Goal: Task Accomplishment & Management: Use online tool/utility

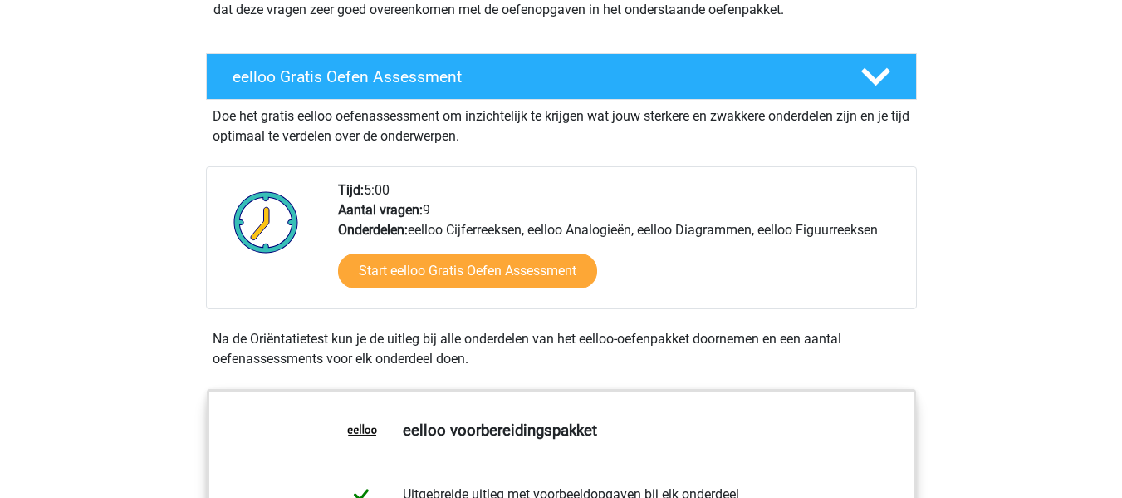
scroll to position [268, 0]
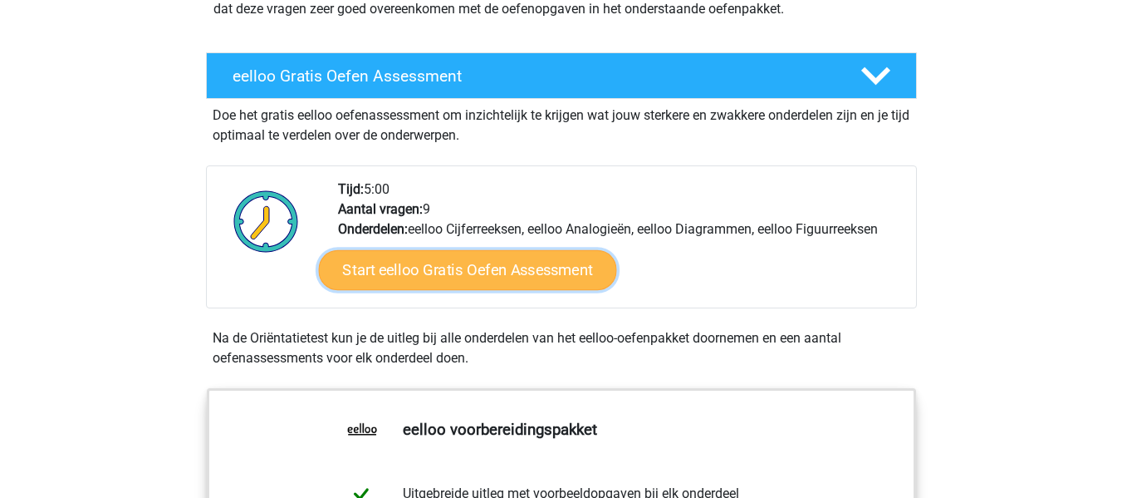
click at [468, 274] on link "Start eelloo Gratis Oefen Assessment" at bounding box center [467, 270] width 298 height 40
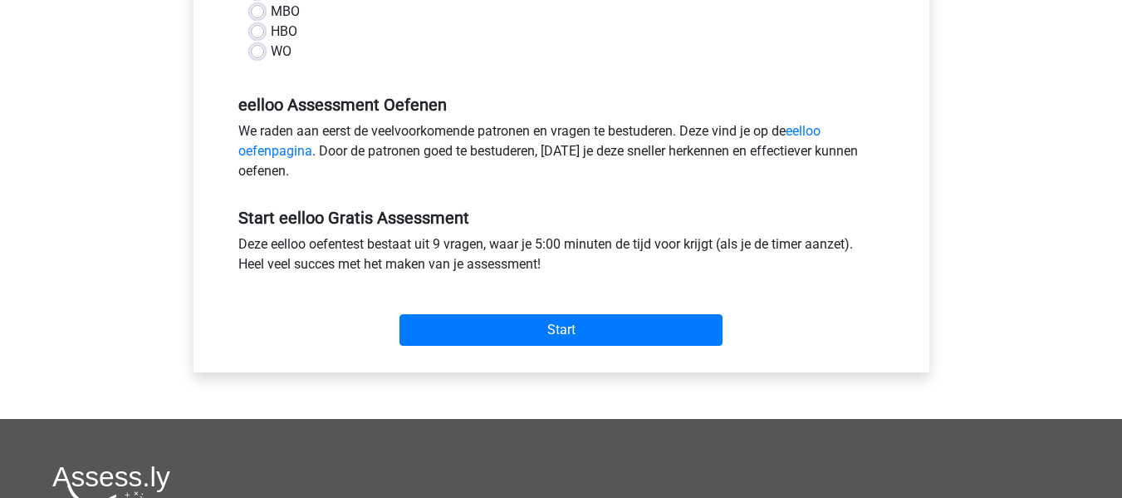
scroll to position [449, 0]
click at [528, 354] on div "Categoriën: eelloo Cijferreeksen , eelloo Analogieën , eelloo Diagrammen , eell…" at bounding box center [561, 59] width 711 height 625
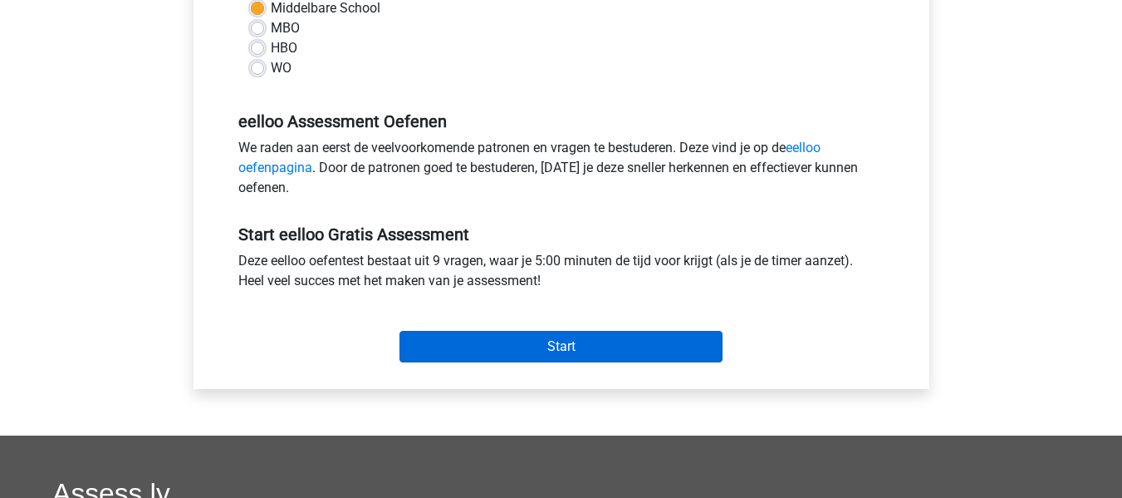
scroll to position [433, 0]
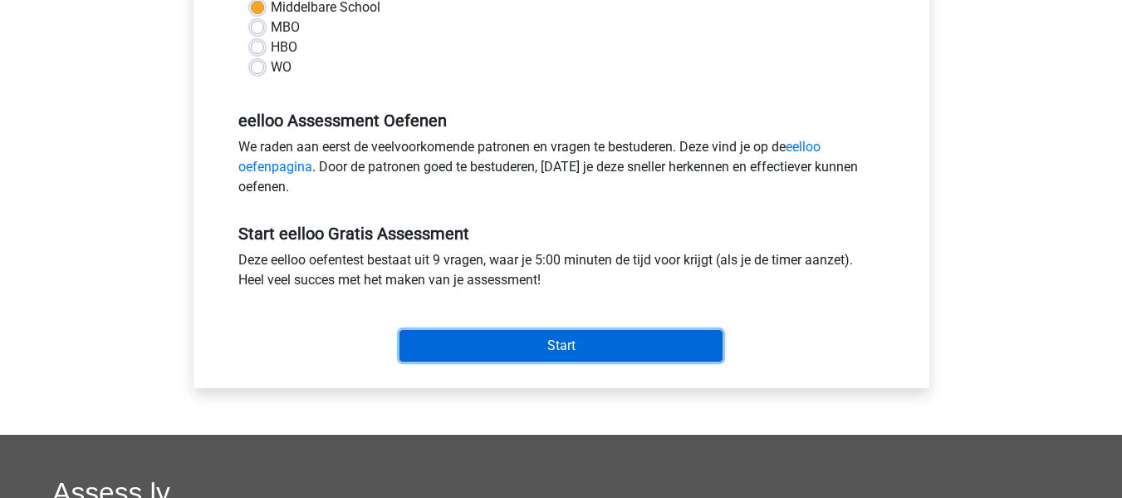
click at [471, 356] on input "Start" at bounding box center [561, 346] width 323 height 32
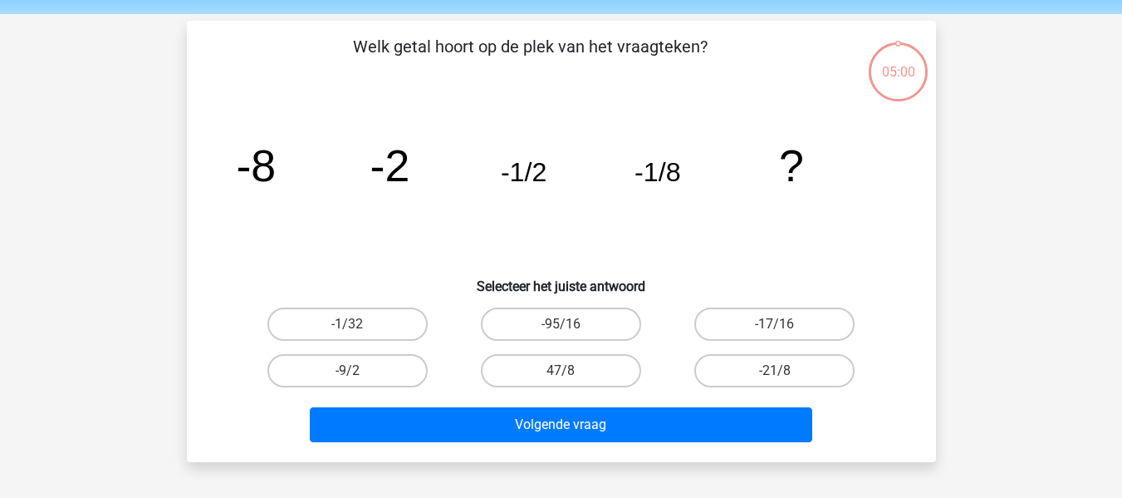
scroll to position [56, 0]
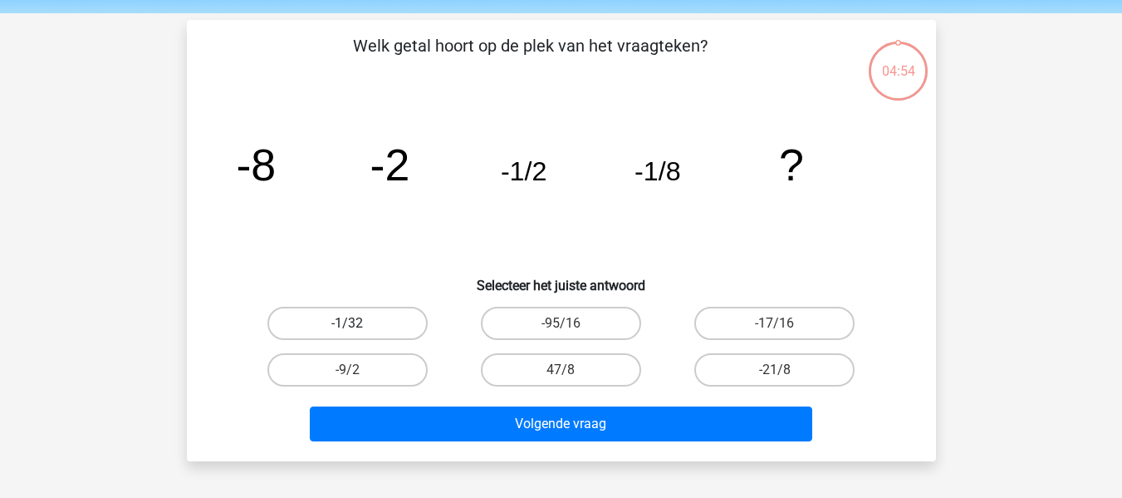
click at [396, 323] on label "-1/32" at bounding box center [348, 323] width 160 height 33
click at [358, 323] on input "-1/32" at bounding box center [352, 328] width 11 height 11
radio input "true"
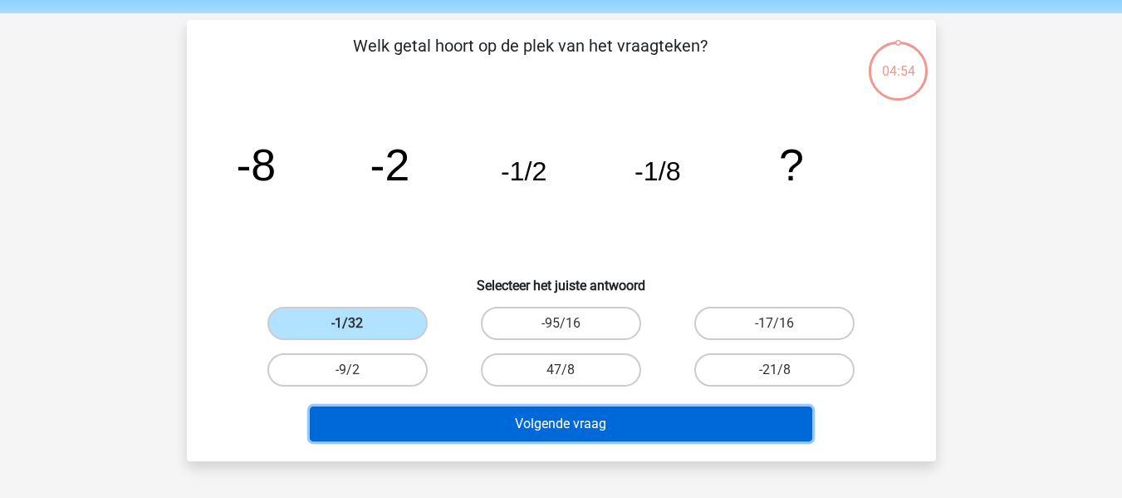
click at [501, 434] on button "Volgende vraag" at bounding box center [561, 423] width 503 height 35
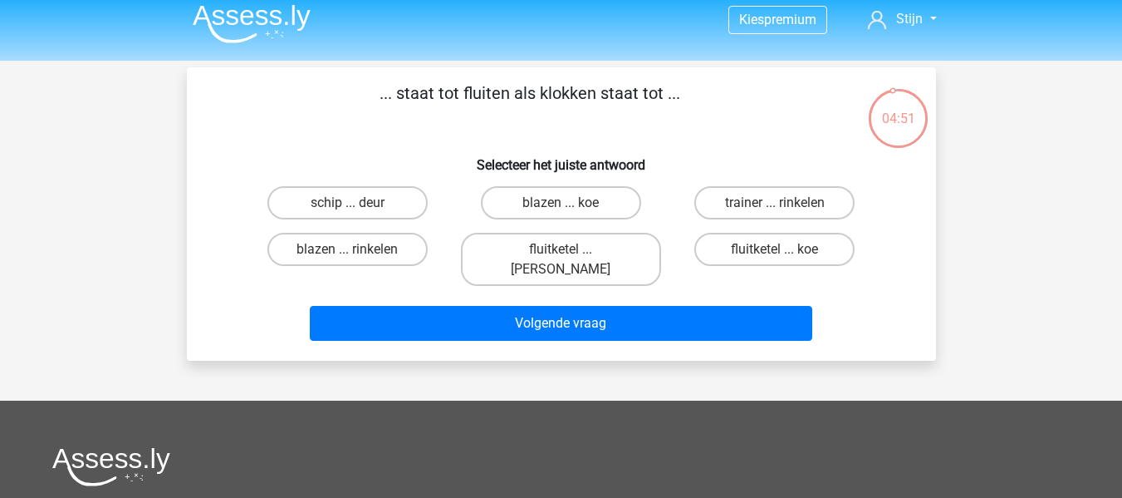
scroll to position [0, 0]
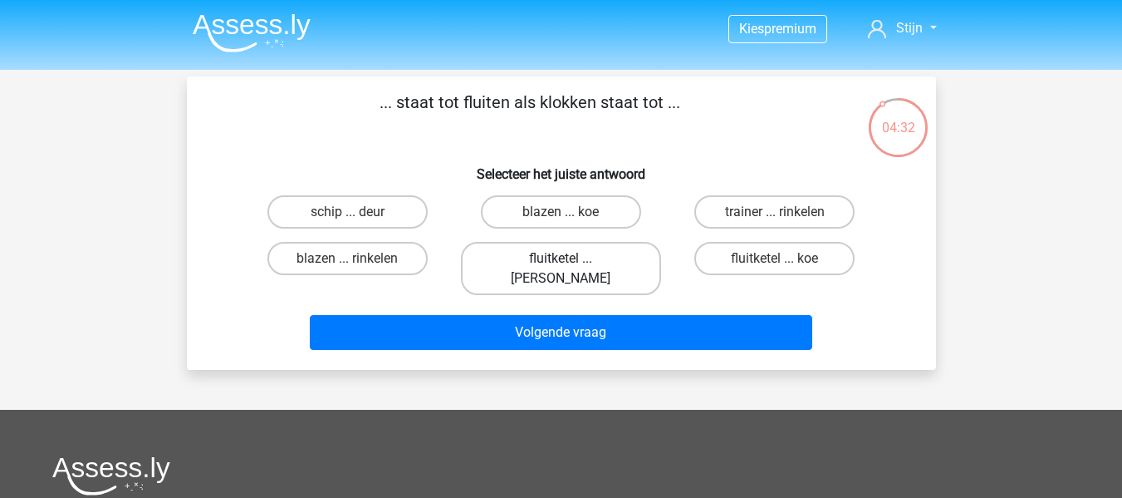
click at [629, 263] on label "fluitketel ... luiden" at bounding box center [561, 268] width 200 height 53
click at [572, 263] on input "fluitketel ... luiden" at bounding box center [566, 263] width 11 height 11
radio input "true"
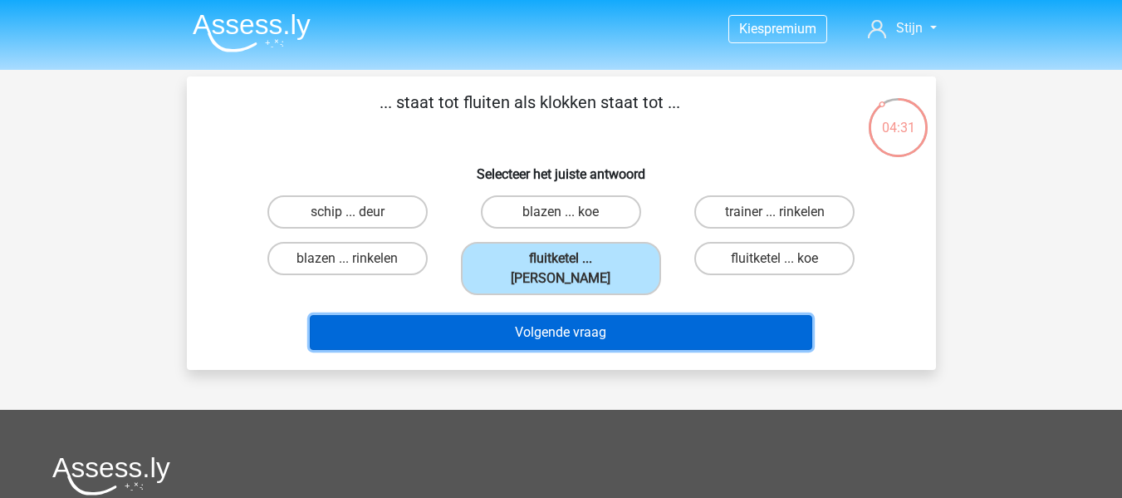
click at [626, 315] on button "Volgende vraag" at bounding box center [561, 332] width 503 height 35
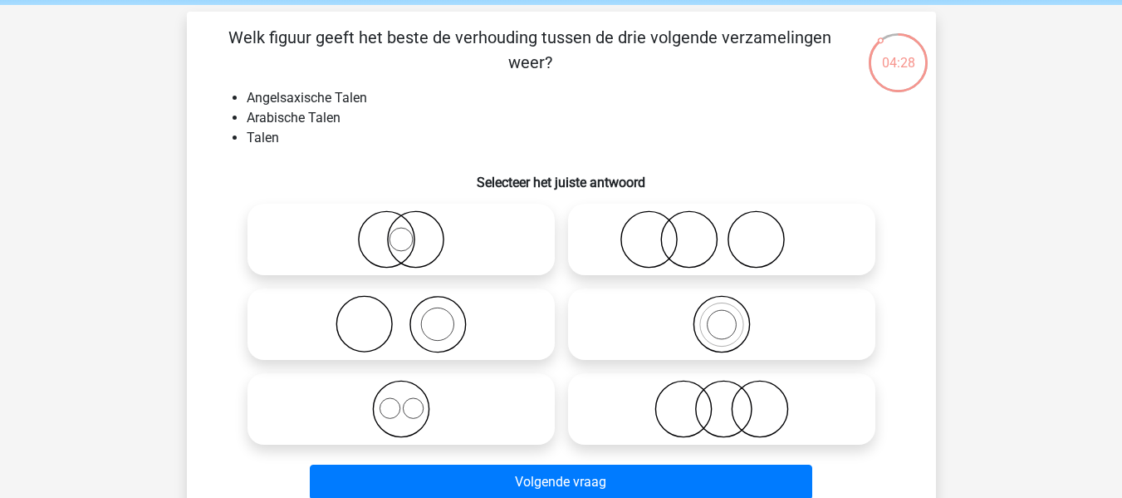
scroll to position [66, 0]
click at [430, 415] on icon at bounding box center [401, 408] width 294 height 58
click at [412, 400] on input "radio" at bounding box center [406, 394] width 11 height 11
radio input "true"
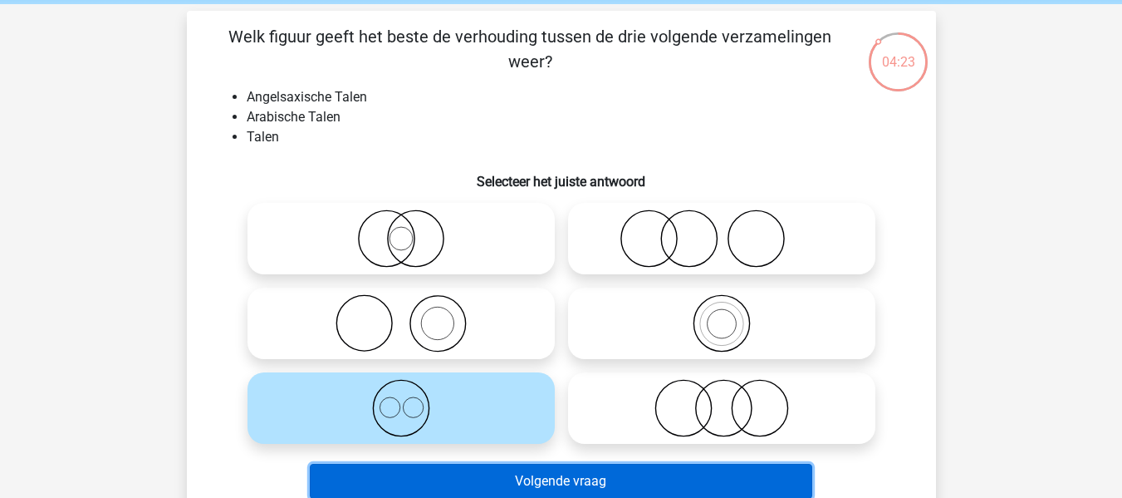
click at [479, 479] on button "Volgende vraag" at bounding box center [561, 481] width 503 height 35
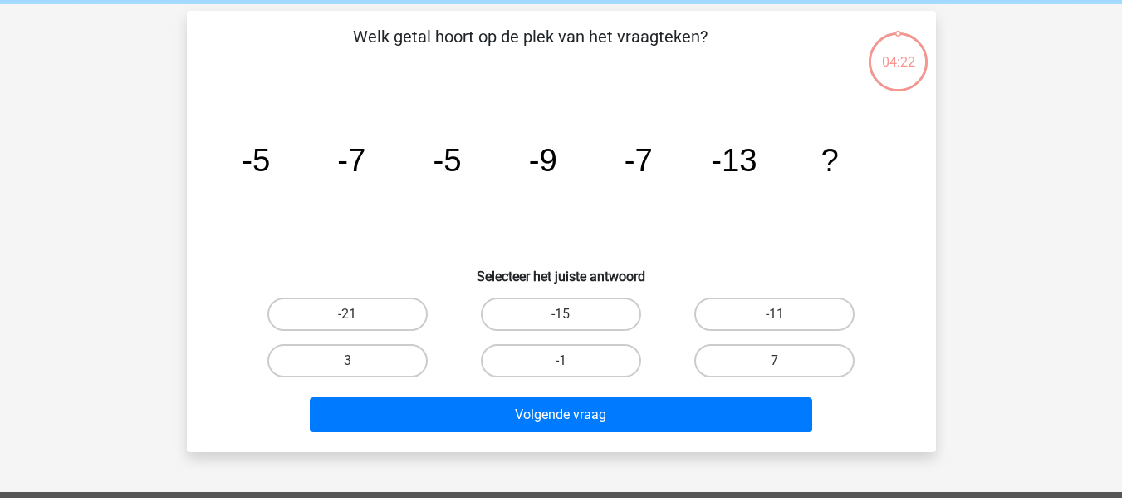
scroll to position [76, 0]
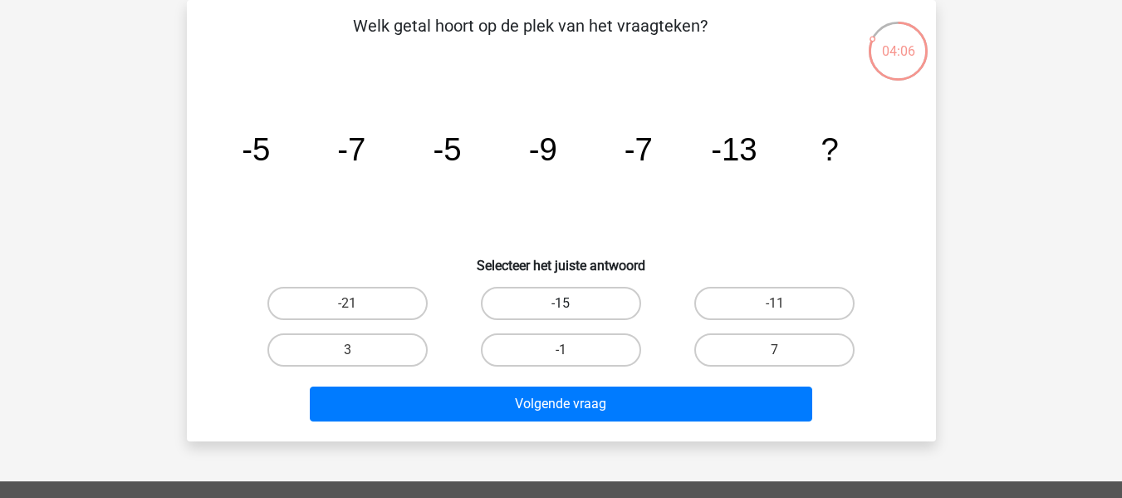
click at [579, 309] on label "-15" at bounding box center [561, 303] width 160 height 33
click at [572, 309] on input "-15" at bounding box center [566, 308] width 11 height 11
radio input "true"
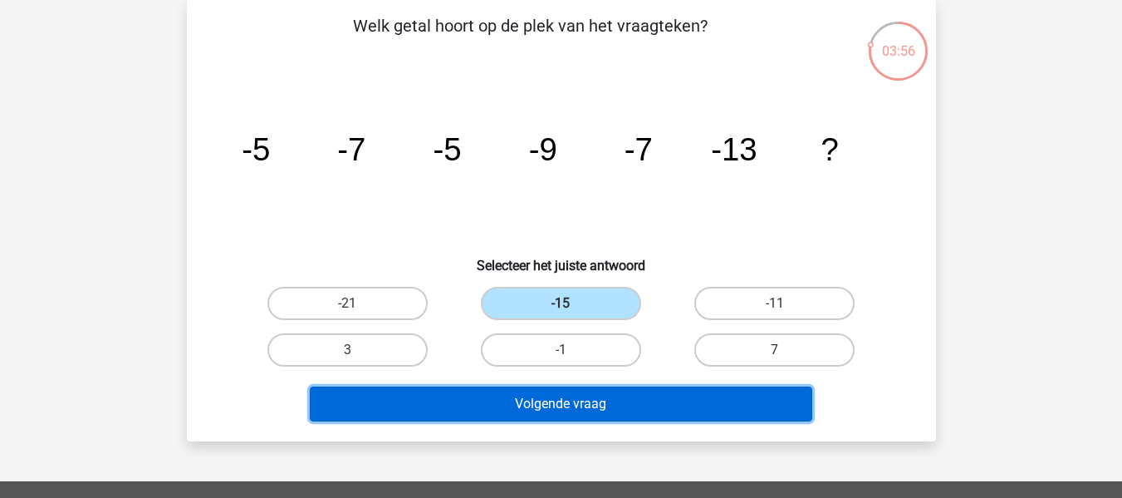
click at [566, 415] on button "Volgende vraag" at bounding box center [561, 403] width 503 height 35
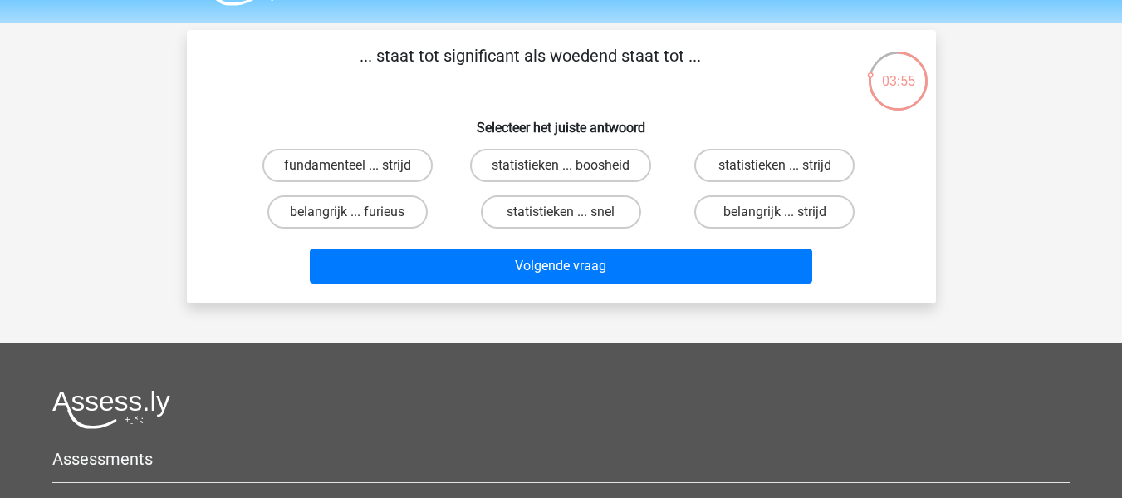
scroll to position [46, 0]
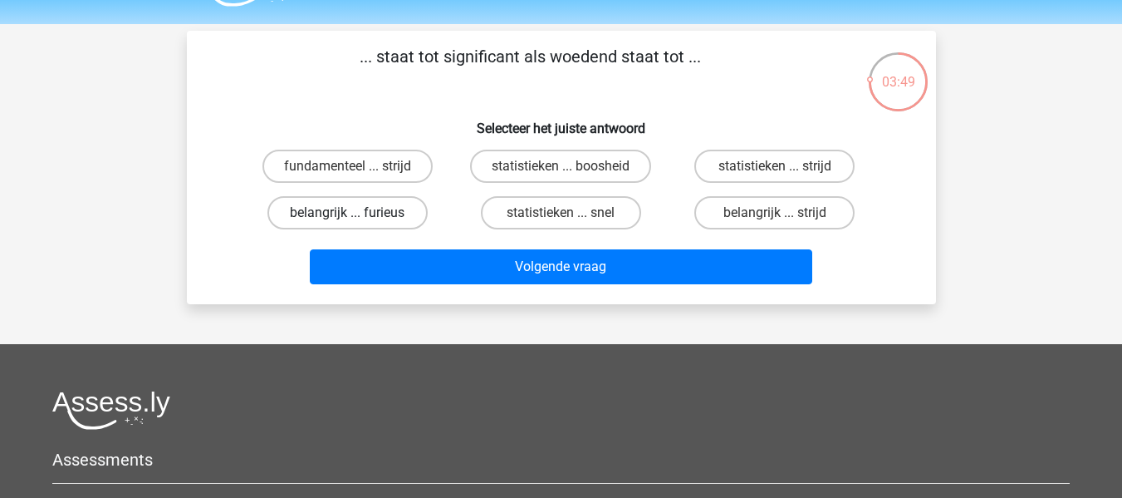
click at [402, 209] on label "belangrijk ... furieus" at bounding box center [348, 212] width 160 height 33
click at [358, 213] on input "belangrijk ... furieus" at bounding box center [352, 218] width 11 height 11
radio input "true"
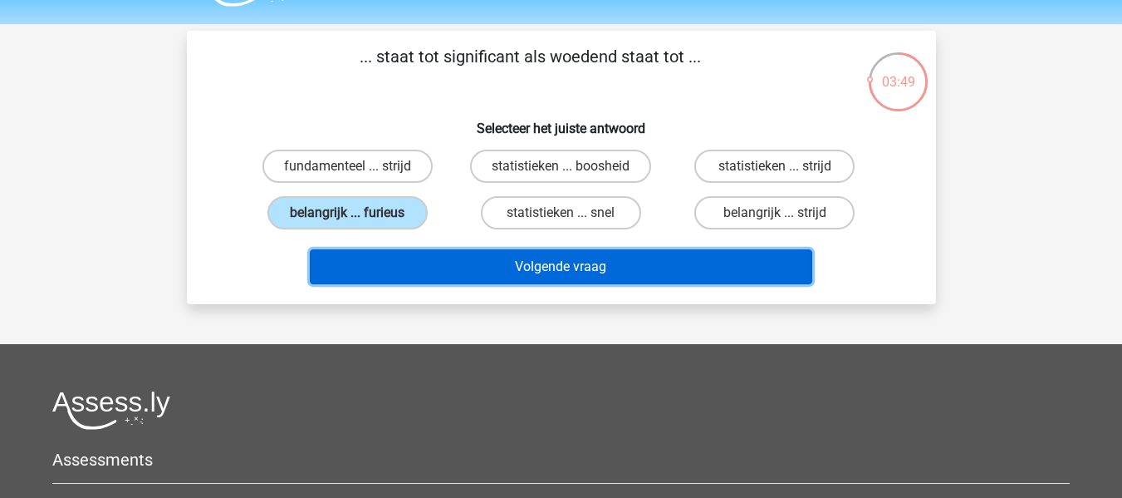
click at [444, 258] on button "Volgende vraag" at bounding box center [561, 266] width 503 height 35
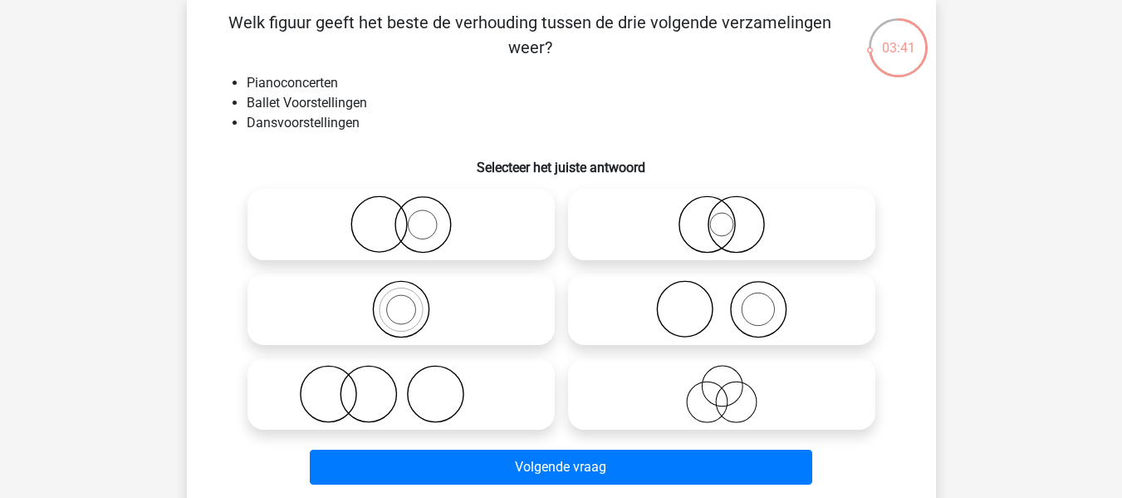
scroll to position [96, 0]
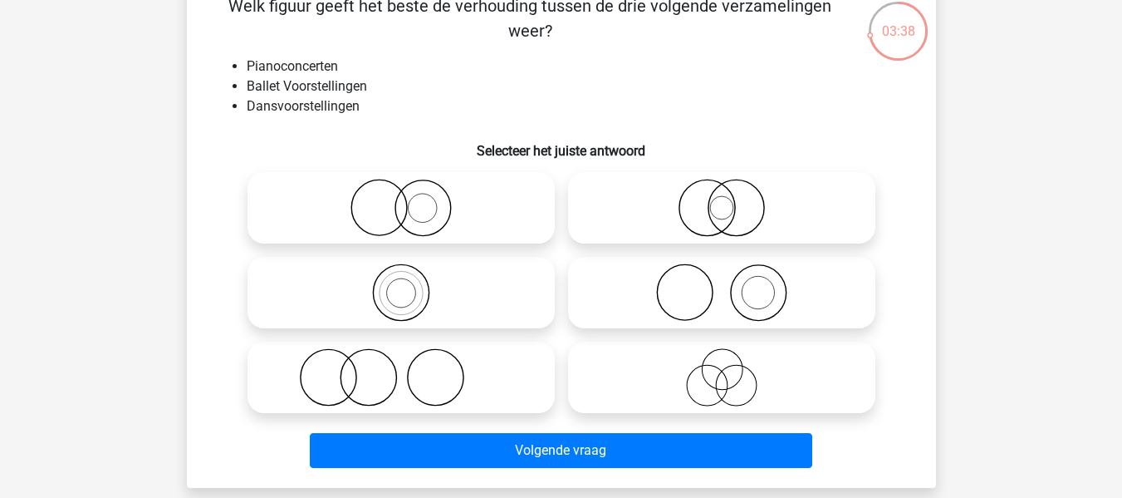
click at [464, 376] on icon at bounding box center [401, 377] width 294 height 58
click at [412, 369] on input "radio" at bounding box center [406, 363] width 11 height 11
radio input "true"
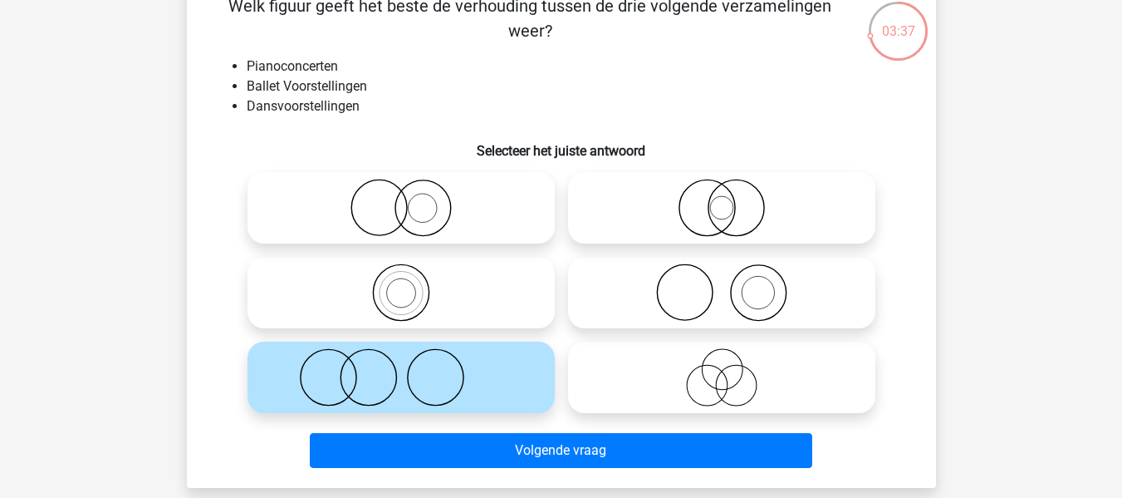
click at [464, 387] on icon at bounding box center [401, 377] width 294 height 58
click at [412, 369] on input "radio" at bounding box center [406, 363] width 11 height 11
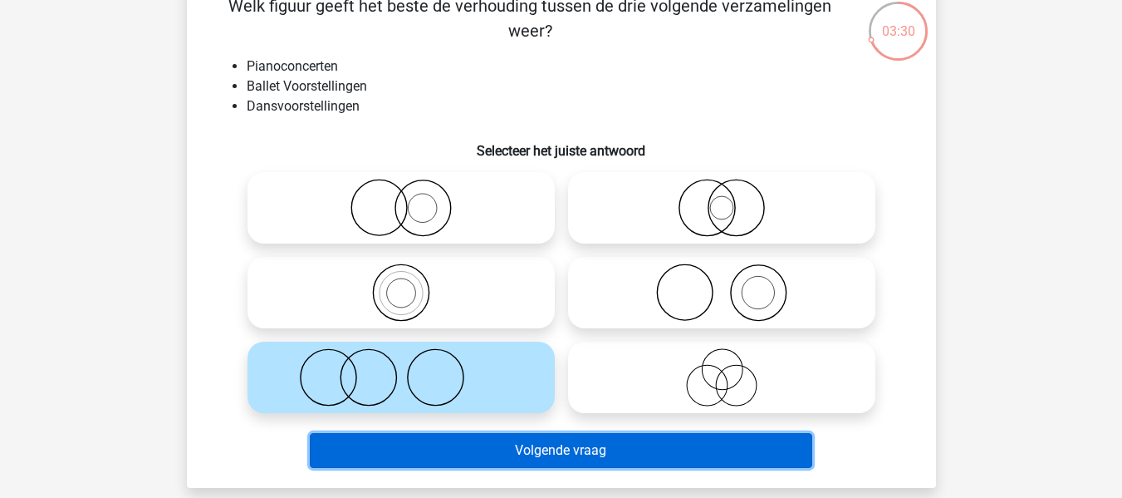
click at [482, 466] on button "Volgende vraag" at bounding box center [561, 450] width 503 height 35
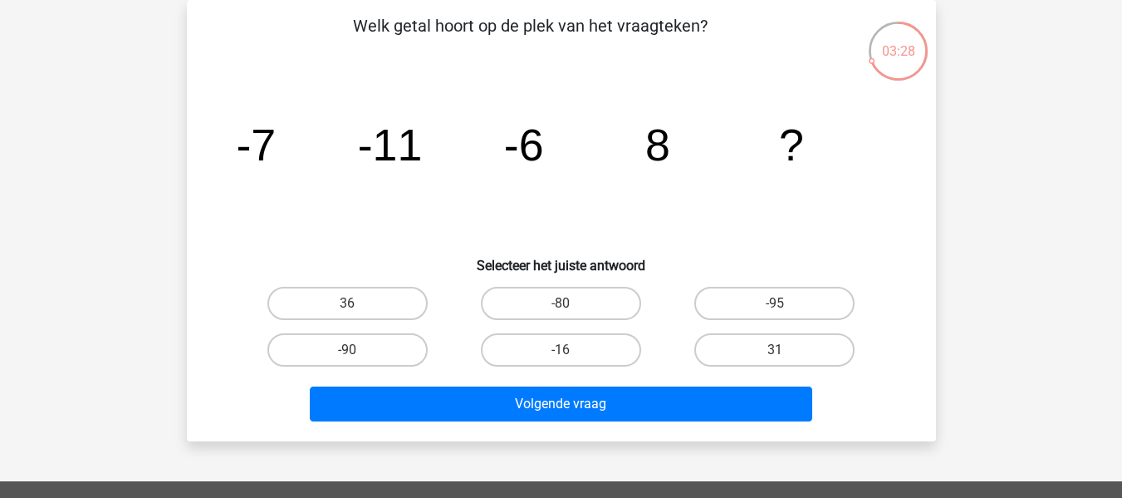
scroll to position [95, 0]
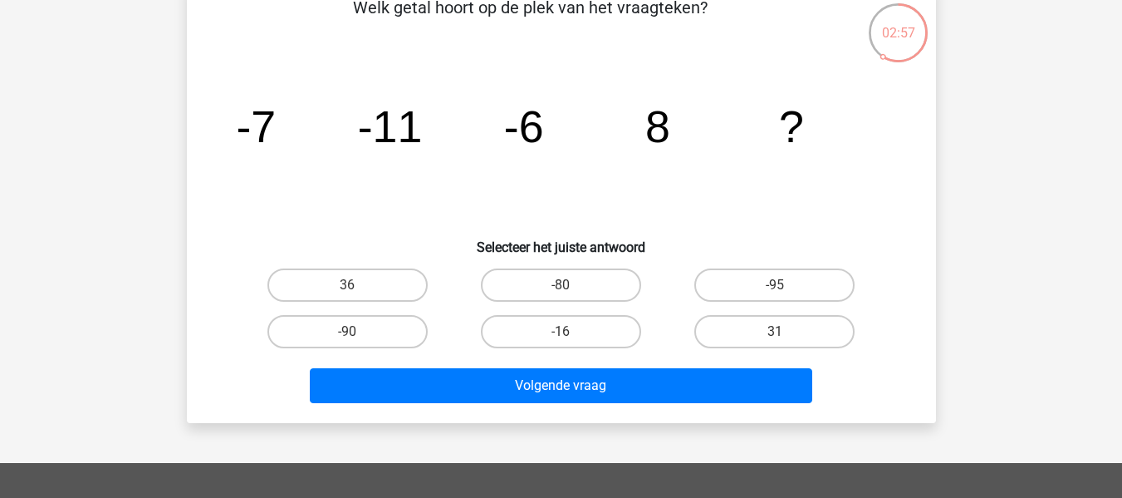
click at [399, 252] on h6 "Selecteer het juiste antwoord" at bounding box center [562, 240] width 696 height 29
click at [400, 258] on div "Welk getal hoort op de plek van het vraagteken? image/svg+xml -7 -11 -6 8 ? Sel…" at bounding box center [562, 202] width 736 height 415
click at [408, 268] on label "36" at bounding box center [348, 284] width 160 height 33
click at [358, 285] on input "36" at bounding box center [352, 290] width 11 height 11
radio input "true"
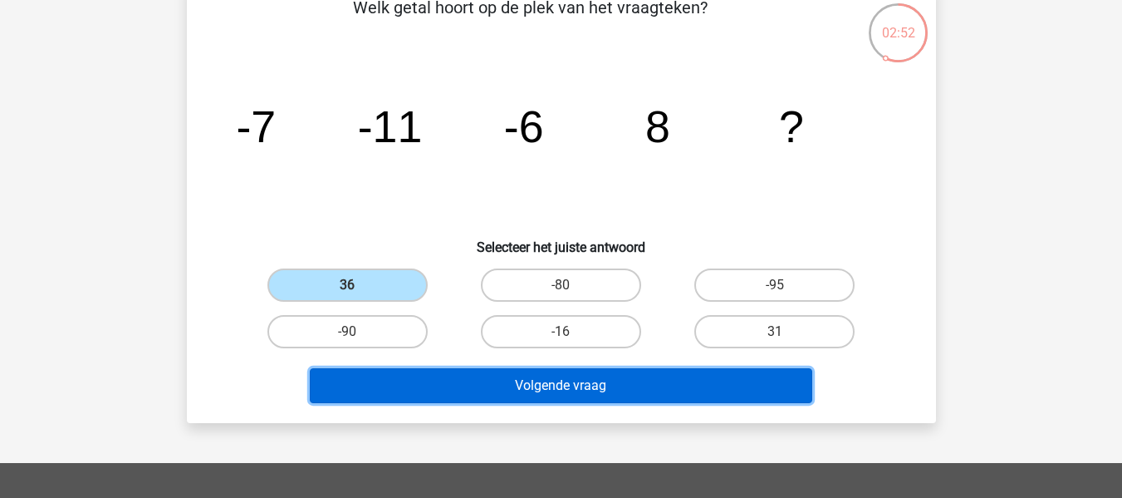
click at [482, 398] on button "Volgende vraag" at bounding box center [561, 385] width 503 height 35
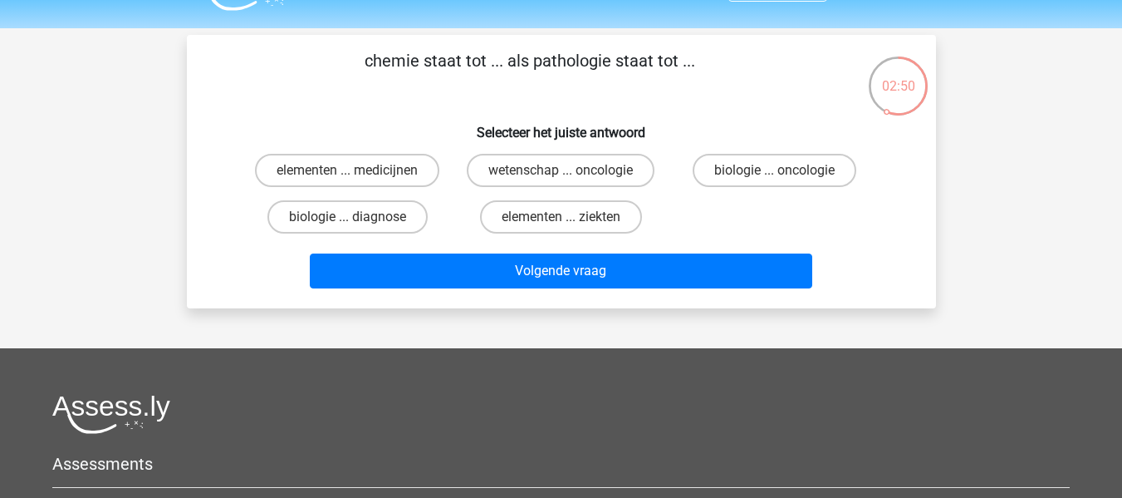
scroll to position [41, 0]
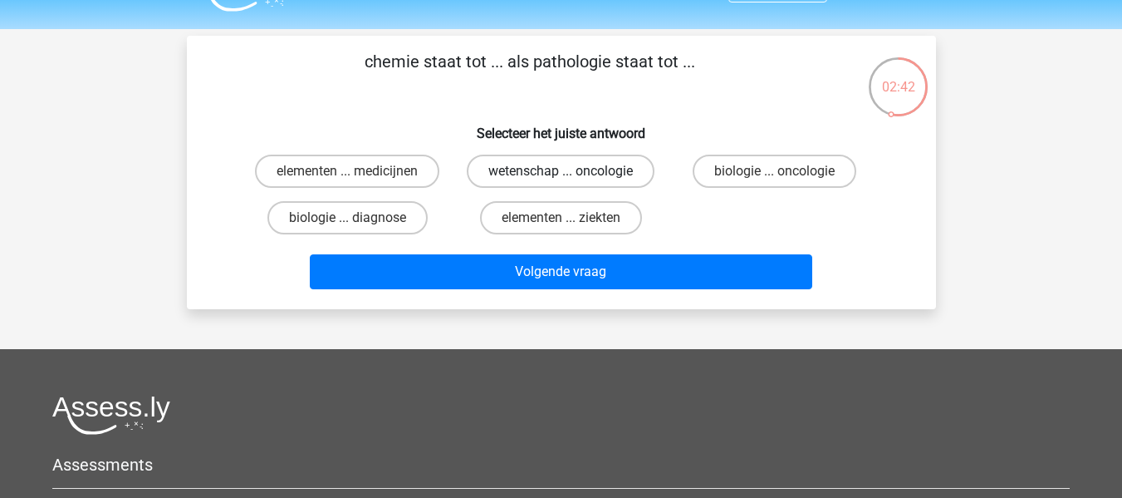
click at [591, 172] on label "wetenschap ... oncologie" at bounding box center [561, 171] width 188 height 33
click at [572, 172] on input "wetenschap ... oncologie" at bounding box center [566, 176] width 11 height 11
radio input "true"
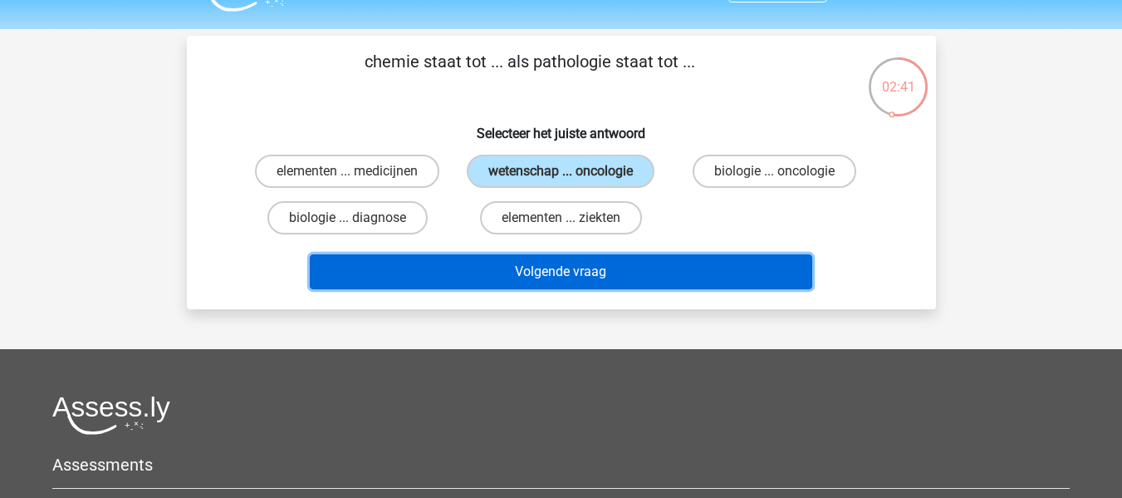
click at [646, 261] on button "Volgende vraag" at bounding box center [561, 271] width 503 height 35
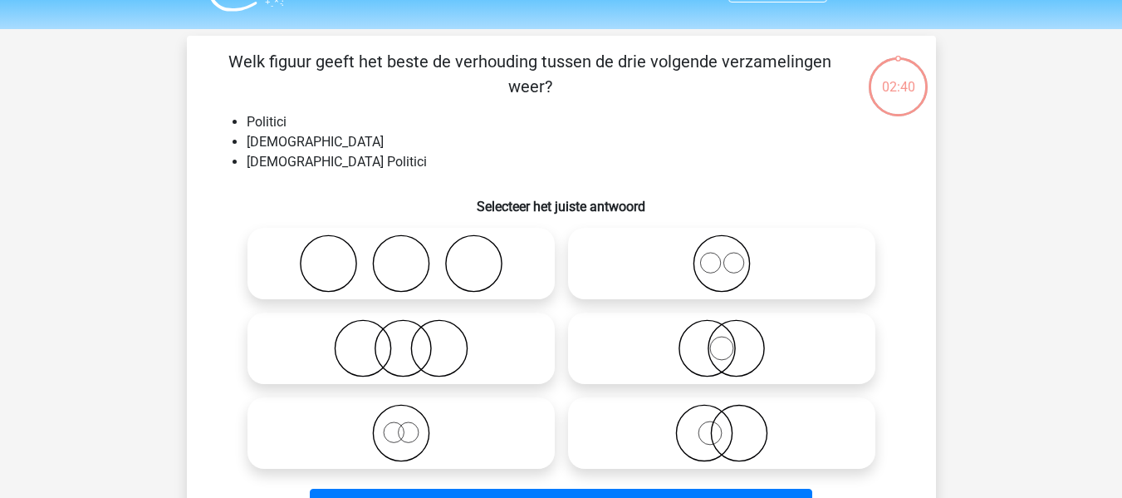
scroll to position [76, 0]
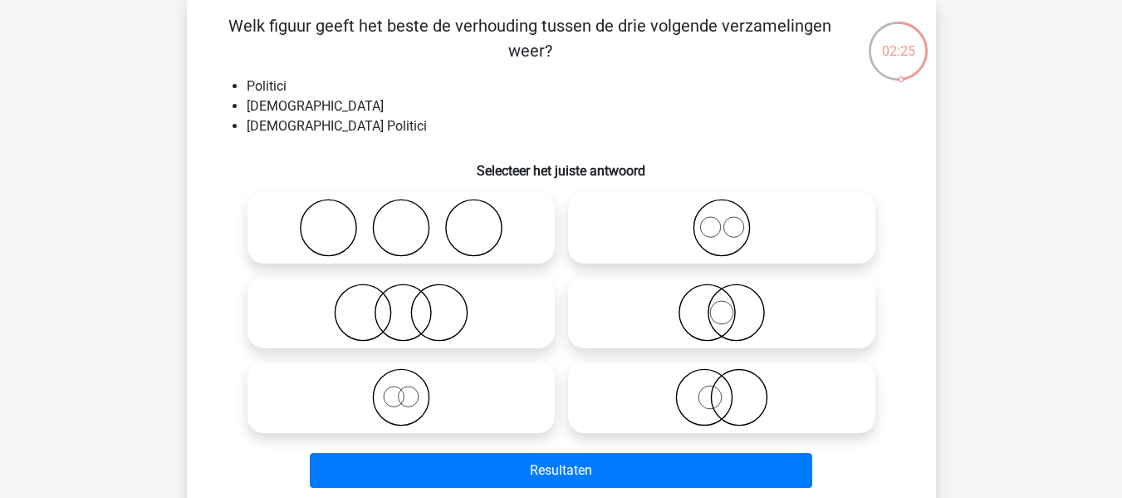
click at [706, 396] on icon at bounding box center [722, 397] width 294 height 58
click at [722, 389] on input "radio" at bounding box center [727, 383] width 11 height 11
radio input "true"
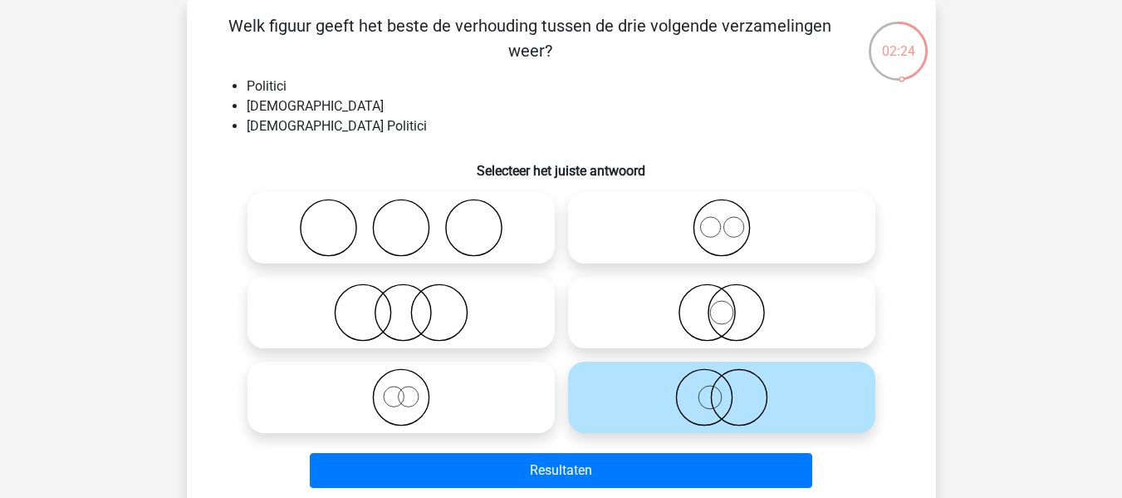
click at [469, 402] on icon at bounding box center [401, 397] width 294 height 58
click at [412, 389] on input "radio" at bounding box center [406, 383] width 11 height 11
radio input "true"
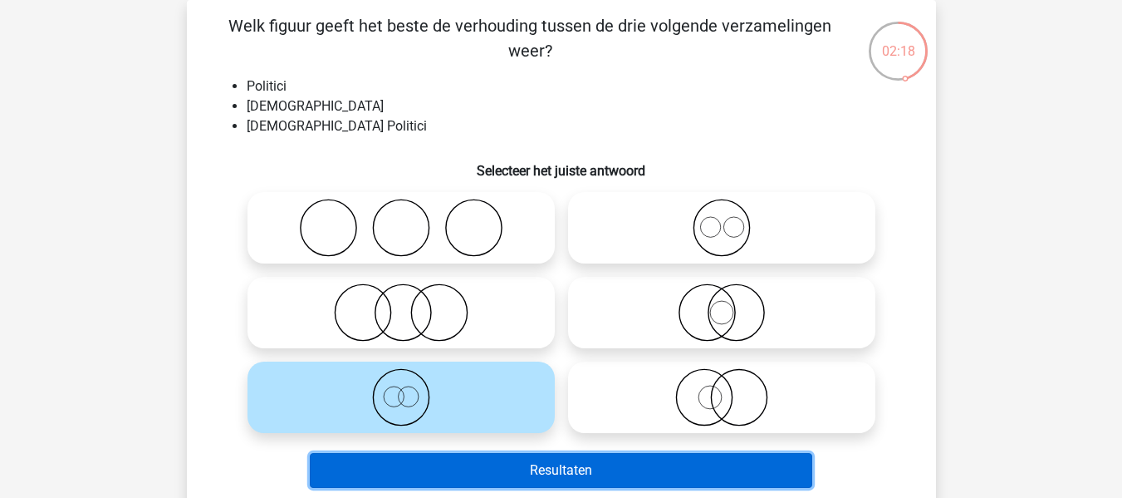
click at [498, 468] on button "Resultaten" at bounding box center [561, 470] width 503 height 35
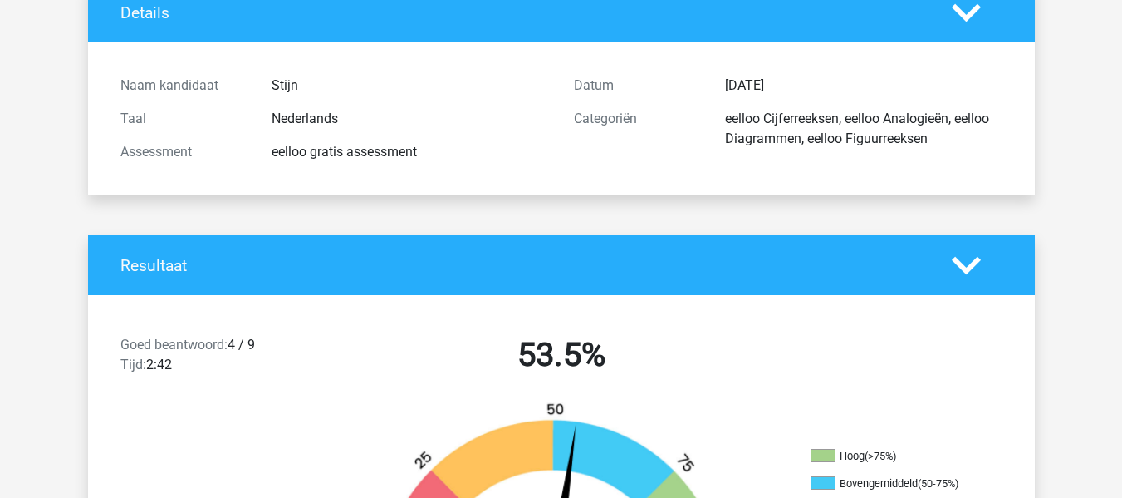
scroll to position [103, 0]
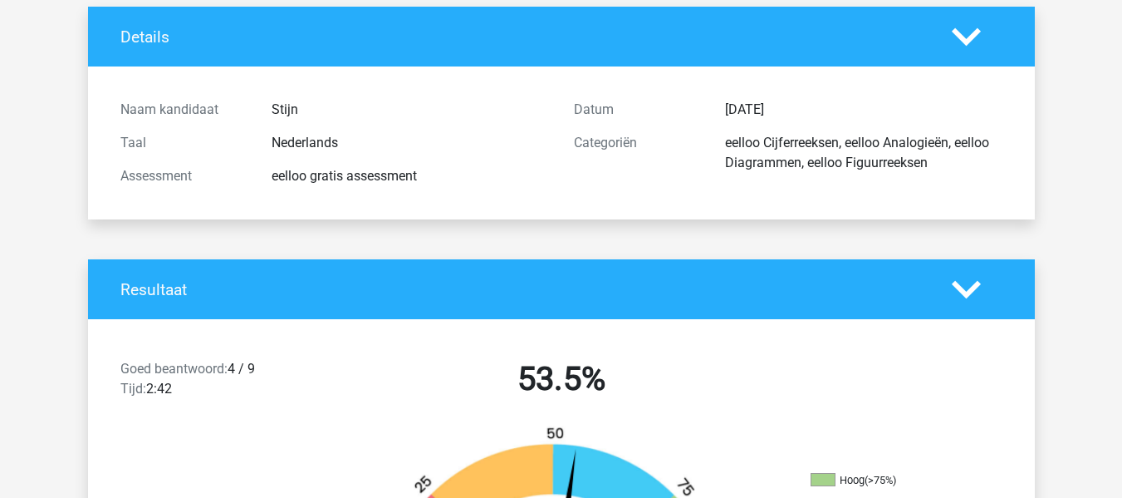
click at [218, 370] on span "Goed beantwoord:" at bounding box center [173, 369] width 107 height 16
click at [350, 317] on div "Resultaat" at bounding box center [561, 289] width 947 height 60
click at [372, 303] on div "Resultaat" at bounding box center [561, 289] width 947 height 60
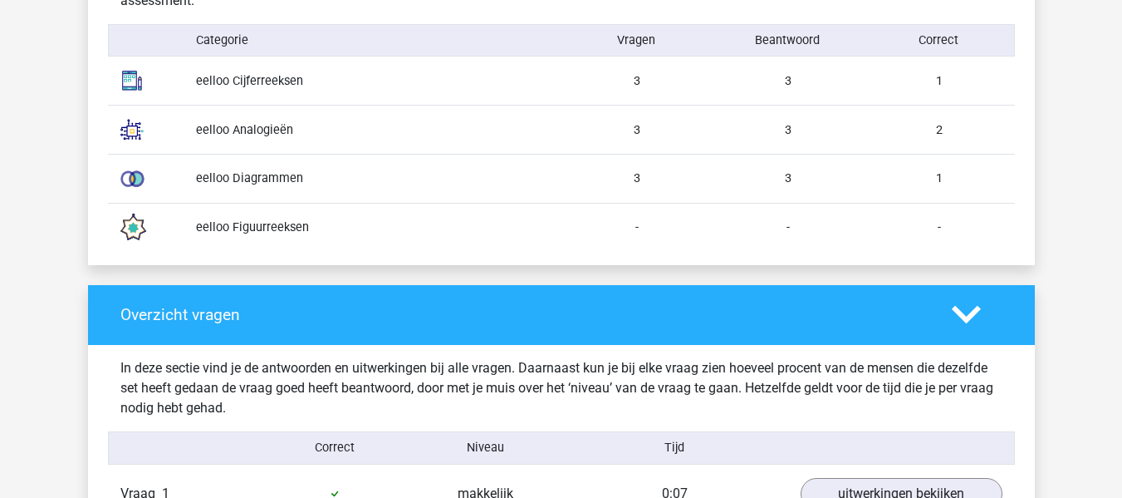
scroll to position [1423, 0]
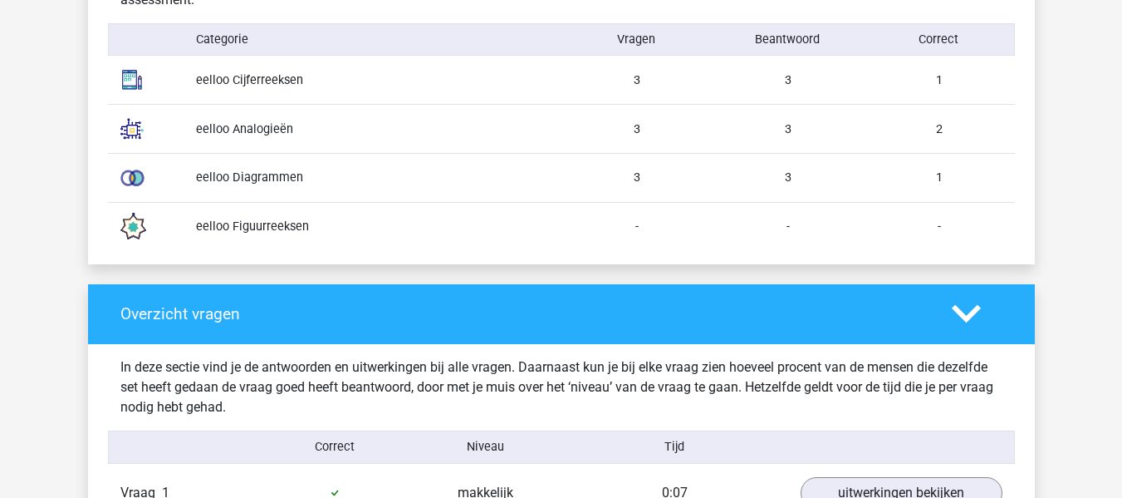
click at [241, 185] on div "eelloo Diagrammen" at bounding box center [373, 178] width 378 height 18
click at [259, 184] on div "eelloo Diagrammen" at bounding box center [373, 178] width 378 height 18
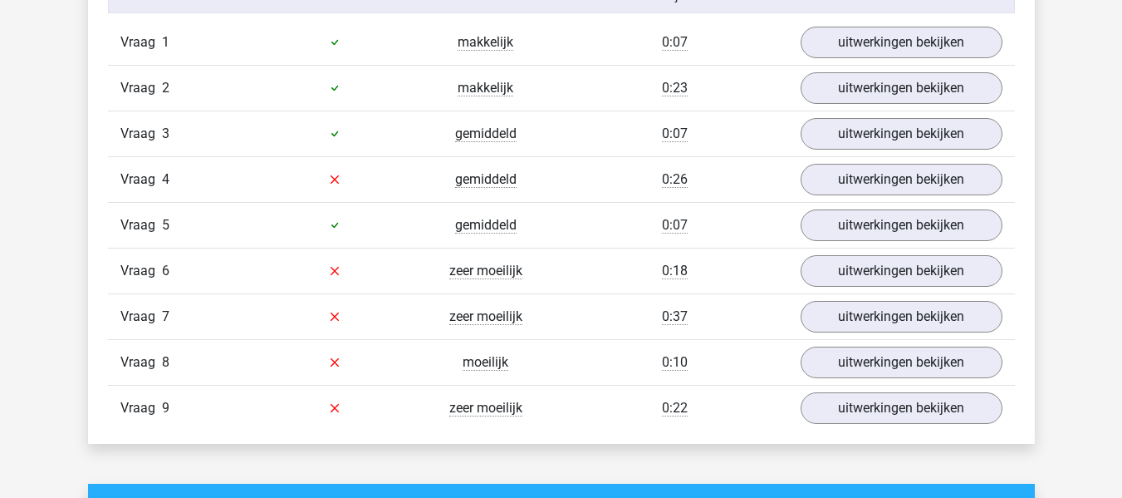
scroll to position [1877, 0]
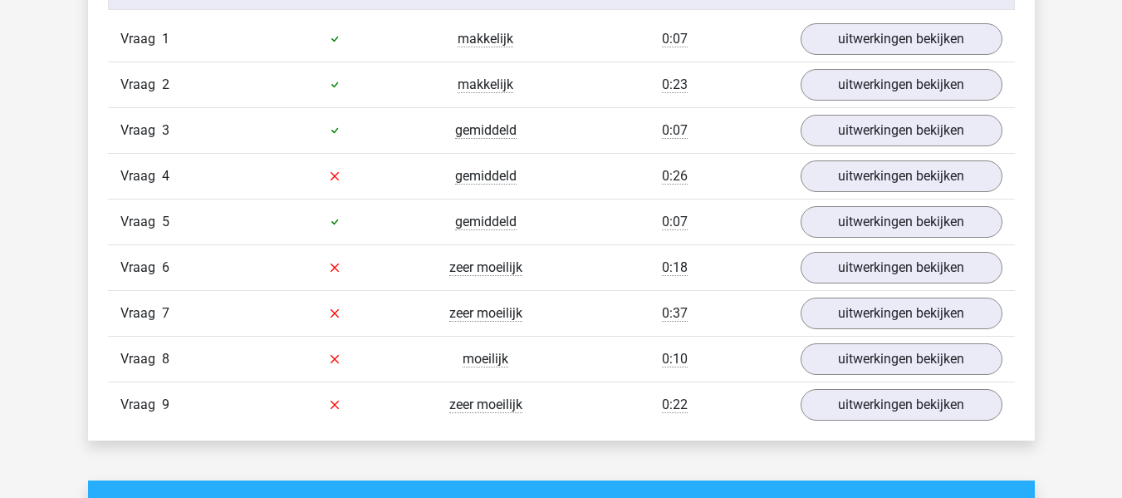
click at [278, 400] on div at bounding box center [334, 405] width 151 height 20
click at [855, 416] on link "uitwerkingen bekijken" at bounding box center [901, 404] width 232 height 37
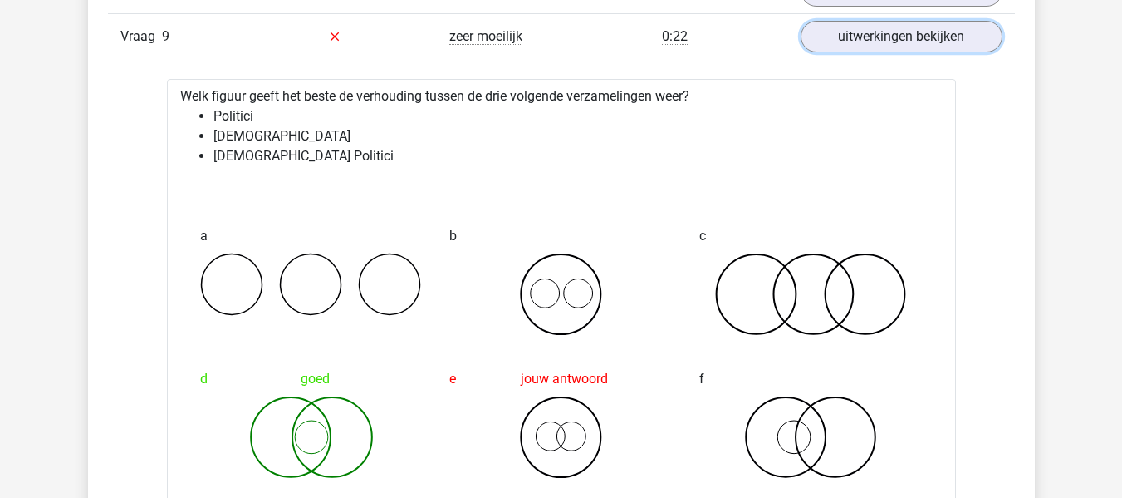
scroll to position [2344, 0]
